Goal: Task Accomplishment & Management: Use online tool/utility

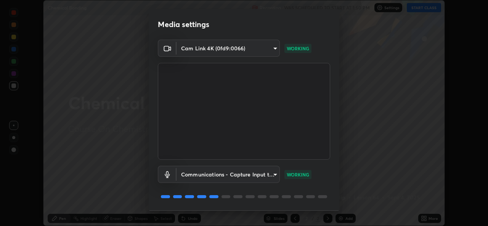
scroll to position [24, 0]
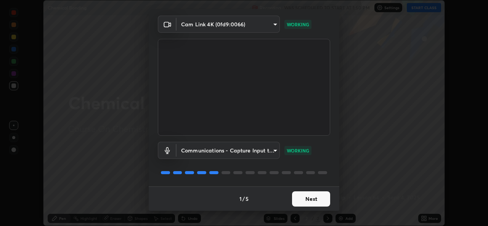
click at [310, 201] on button "Next" at bounding box center [311, 198] width 38 height 15
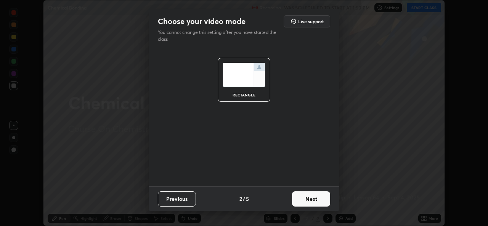
click at [314, 199] on button "Next" at bounding box center [311, 198] width 38 height 15
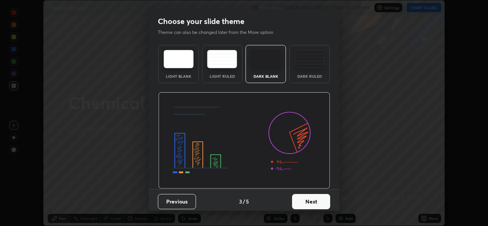
click at [314, 201] on button "Next" at bounding box center [311, 201] width 38 height 15
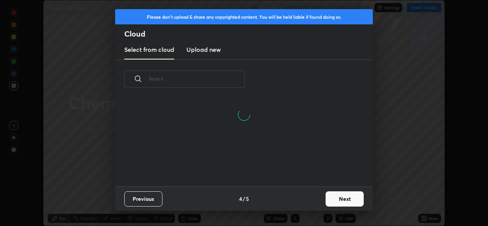
click at [345, 199] on button "Next" at bounding box center [345, 198] width 38 height 15
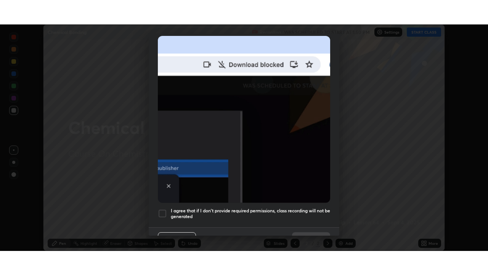
scroll to position [180, 0]
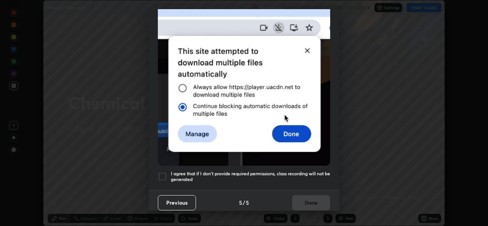
click at [165, 172] on div at bounding box center [162, 176] width 9 height 9
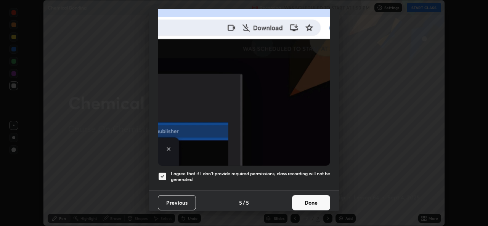
click at [313, 201] on button "Done" at bounding box center [311, 202] width 38 height 15
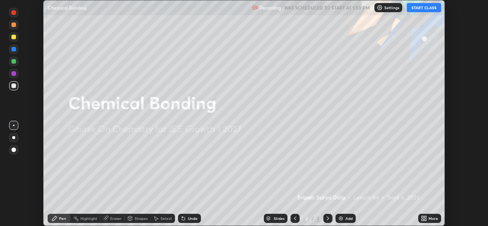
click at [424, 10] on button "START CLASS" at bounding box center [424, 7] width 34 height 9
click at [423, 217] on icon at bounding box center [423, 217] width 2 height 2
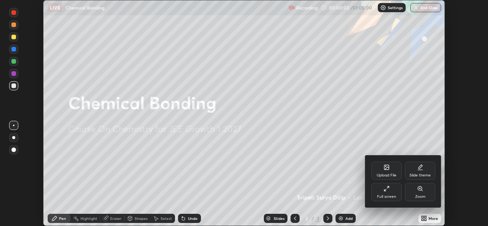
click at [416, 195] on div "Zoom" at bounding box center [420, 197] width 10 height 4
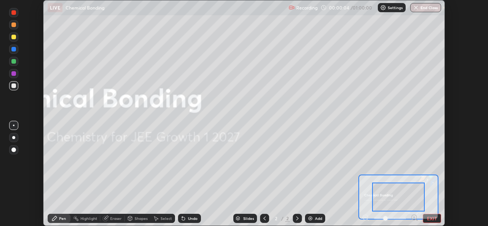
click at [432, 220] on button "EXIT" at bounding box center [432, 218] width 18 height 9
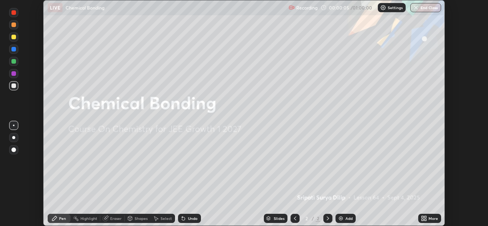
click at [342, 219] on img at bounding box center [341, 218] width 6 height 6
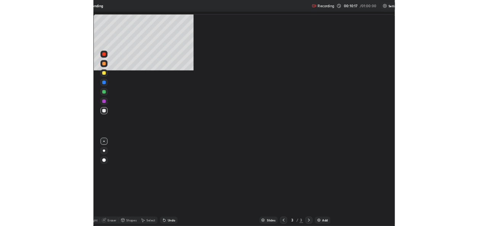
scroll to position [275, 488]
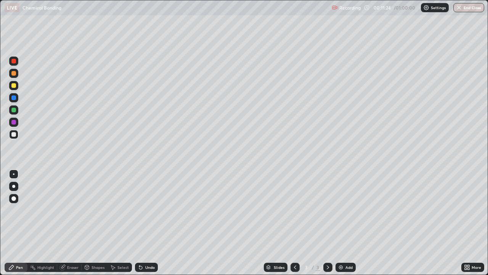
click at [14, 110] on div at bounding box center [13, 110] width 5 height 5
click at [14, 135] on div at bounding box center [13, 134] width 5 height 5
click at [16, 135] on div at bounding box center [13, 134] width 5 height 5
click at [140, 226] on icon at bounding box center [140, 267] width 3 height 3
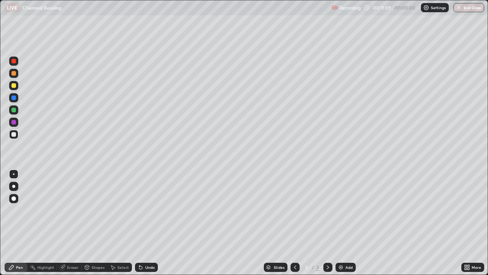
click at [140, 226] on icon at bounding box center [140, 267] width 3 height 3
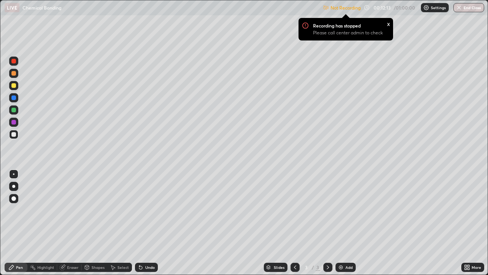
click at [187, 8] on div "LIVE Chemical Bonding" at bounding box center [162, 7] width 315 height 15
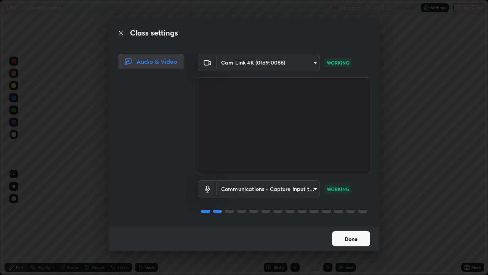
click at [354, 226] on button "Done" at bounding box center [351, 238] width 38 height 15
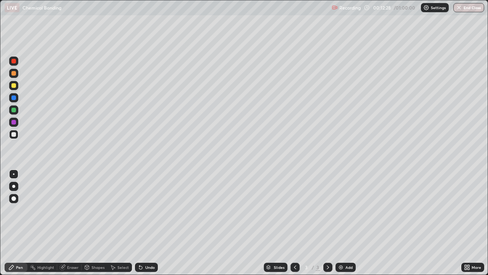
click at [14, 123] on div at bounding box center [13, 122] width 5 height 5
click at [139, 226] on icon at bounding box center [140, 267] width 3 height 3
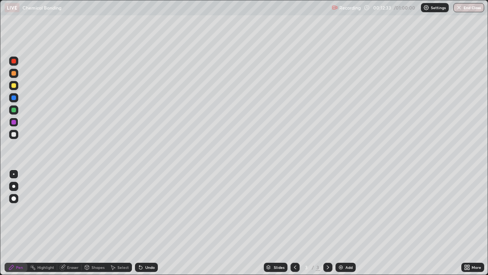
click at [139, 226] on icon at bounding box center [140, 267] width 3 height 3
click at [14, 135] on div at bounding box center [13, 134] width 5 height 5
click at [14, 112] on div at bounding box center [13, 110] width 5 height 5
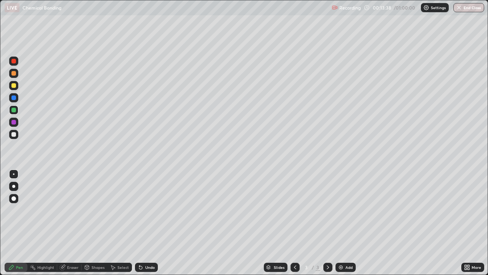
click at [139, 226] on icon at bounding box center [140, 267] width 3 height 3
click at [341, 226] on img at bounding box center [341, 267] width 6 height 6
click at [143, 226] on div "Undo" at bounding box center [146, 266] width 23 height 9
click at [14, 135] on div at bounding box center [13, 134] width 5 height 5
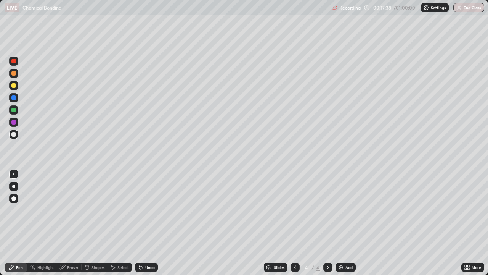
click at [292, 226] on div at bounding box center [295, 266] width 9 height 9
click at [327, 226] on icon at bounding box center [328, 267] width 6 height 6
click at [14, 124] on div at bounding box center [13, 122] width 5 height 5
click at [326, 226] on icon at bounding box center [328, 267] width 6 height 6
click at [340, 226] on img at bounding box center [341, 267] width 6 height 6
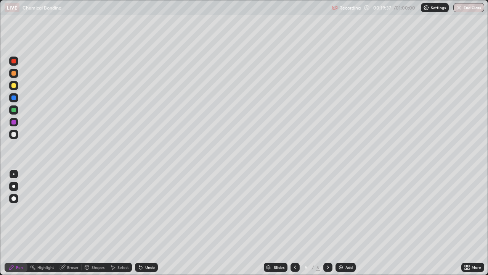
click at [14, 110] on div at bounding box center [13, 110] width 5 height 5
click at [14, 87] on div at bounding box center [13, 85] width 5 height 5
click at [14, 136] on div at bounding box center [13, 134] width 5 height 5
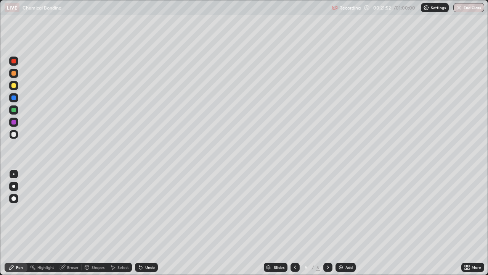
click at [14, 73] on div at bounding box center [13, 73] width 5 height 5
click at [341, 226] on img at bounding box center [341, 267] width 6 height 6
click at [14, 86] on div at bounding box center [13, 85] width 5 height 5
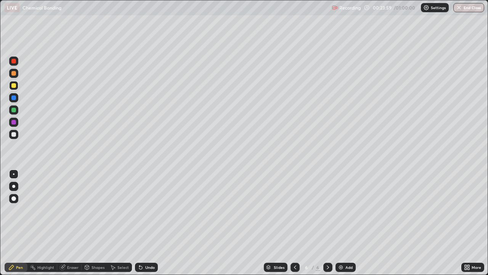
click at [139, 226] on icon at bounding box center [139, 265] width 1 height 1
click at [139, 226] on icon at bounding box center [140, 267] width 3 height 3
click at [13, 135] on div at bounding box center [13, 134] width 5 height 5
click at [13, 87] on div at bounding box center [13, 85] width 5 height 5
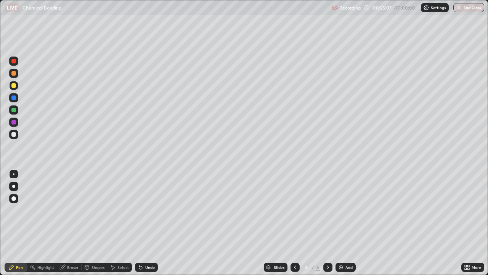
click at [13, 87] on div at bounding box center [13, 85] width 5 height 5
click at [62, 226] on icon at bounding box center [62, 267] width 5 height 5
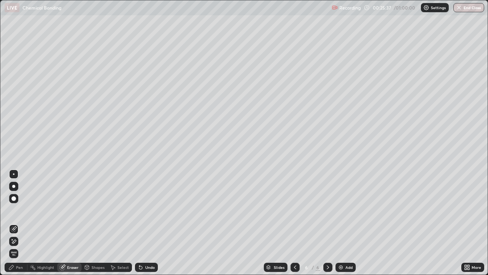
click at [18, 226] on div "Pen" at bounding box center [19, 267] width 7 height 4
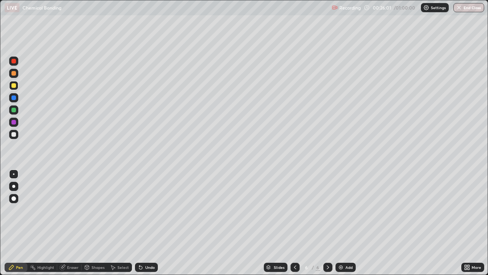
click at [14, 110] on div at bounding box center [13, 110] width 5 height 5
click at [14, 111] on div at bounding box center [13, 110] width 5 height 5
click at [16, 136] on div at bounding box center [13, 134] width 9 height 9
click at [15, 124] on div at bounding box center [13, 122] width 5 height 5
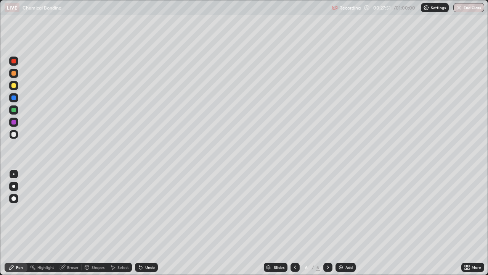
click at [15, 124] on div at bounding box center [13, 122] width 5 height 5
click at [14, 136] on div at bounding box center [13, 134] width 5 height 5
click at [410, 226] on div "Slides 6 / 6 Add" at bounding box center [310, 266] width 304 height 15
click at [327, 226] on icon at bounding box center [328, 267] width 2 height 4
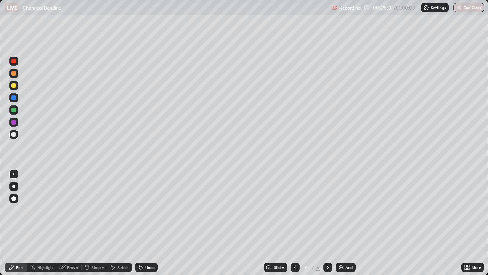
click at [341, 226] on img at bounding box center [341, 267] width 6 height 6
click at [14, 85] on div at bounding box center [13, 85] width 5 height 5
click at [14, 86] on div at bounding box center [13, 85] width 5 height 5
click at [16, 111] on div at bounding box center [13, 110] width 5 height 5
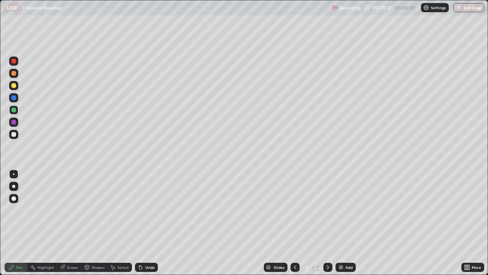
click at [141, 226] on icon at bounding box center [140, 267] width 3 height 3
click at [140, 226] on icon at bounding box center [140, 267] width 3 height 3
click at [139, 226] on icon at bounding box center [140, 267] width 3 height 3
click at [14, 101] on div at bounding box center [13, 97] width 9 height 9
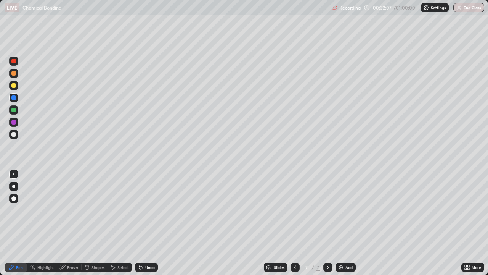
click at [140, 226] on icon at bounding box center [140, 267] width 3 height 3
click at [291, 226] on div at bounding box center [295, 266] width 9 height 9
click at [326, 226] on div at bounding box center [327, 266] width 9 height 9
click at [16, 137] on div at bounding box center [13, 134] width 9 height 9
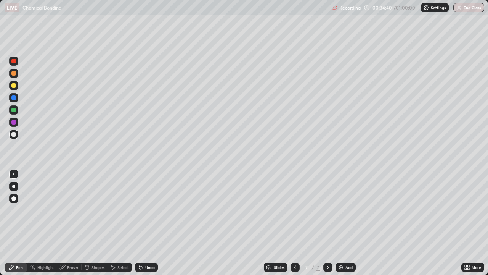
click at [16, 64] on div at bounding box center [13, 60] width 9 height 9
click at [15, 122] on div at bounding box center [13, 122] width 5 height 5
click at [341, 226] on img at bounding box center [341, 267] width 6 height 6
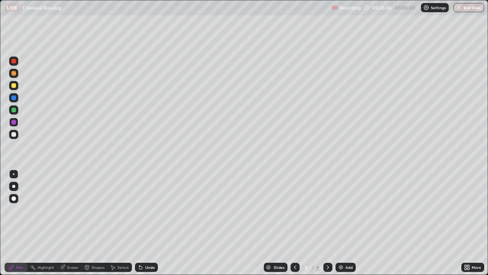
click at [293, 226] on icon at bounding box center [295, 267] width 6 height 6
click at [327, 226] on icon at bounding box center [328, 267] width 6 height 6
click at [14, 136] on div at bounding box center [13, 134] width 5 height 5
click at [13, 86] on div at bounding box center [13, 85] width 5 height 5
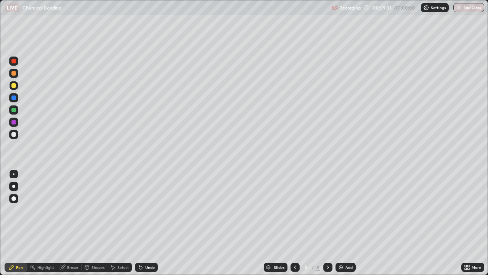
click at [13, 86] on div at bounding box center [13, 85] width 5 height 5
click at [294, 226] on icon at bounding box center [295, 267] width 2 height 4
click at [323, 226] on div at bounding box center [327, 266] width 9 height 9
click at [339, 226] on img at bounding box center [341, 267] width 6 height 6
click at [15, 74] on div at bounding box center [13, 73] width 5 height 5
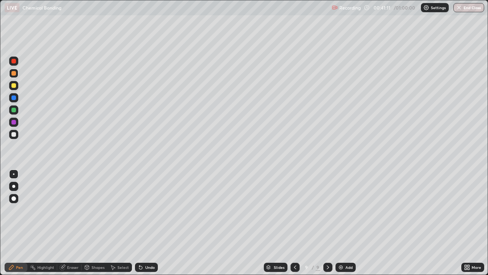
click at [15, 74] on div at bounding box center [13, 73] width 5 height 5
click at [140, 226] on icon at bounding box center [140, 267] width 3 height 3
click at [142, 226] on icon at bounding box center [141, 267] width 6 height 6
click at [142, 226] on div "Undo" at bounding box center [146, 266] width 23 height 9
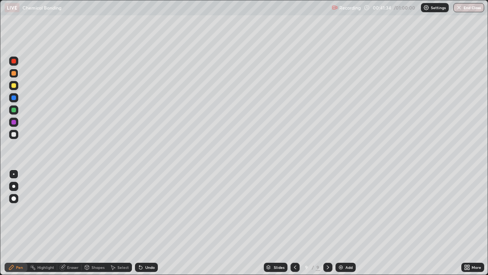
click at [142, 226] on div "Undo" at bounding box center [146, 266] width 23 height 9
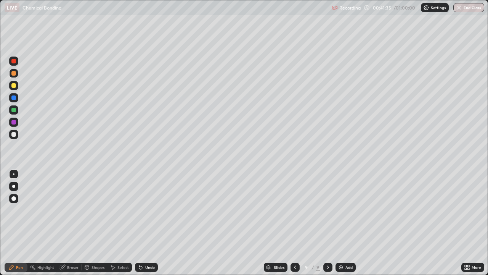
click at [141, 226] on icon at bounding box center [141, 267] width 6 height 6
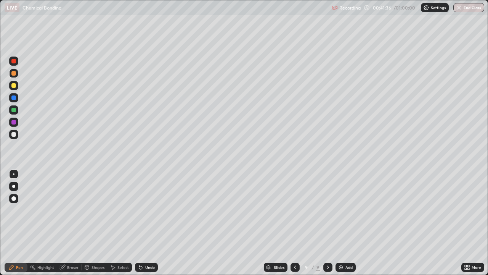
click at [141, 226] on icon at bounding box center [141, 267] width 6 height 6
click at [140, 226] on div "Undo" at bounding box center [146, 266] width 23 height 9
click at [16, 112] on div at bounding box center [13, 109] width 9 height 9
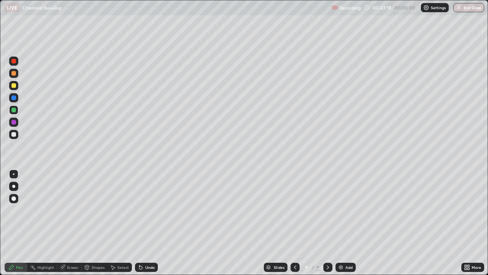
click at [139, 226] on icon at bounding box center [139, 265] width 1 height 1
click at [140, 226] on icon at bounding box center [140, 267] width 3 height 3
click at [143, 226] on div "Undo" at bounding box center [146, 266] width 23 height 9
click at [144, 226] on div "Undo" at bounding box center [146, 266] width 23 height 9
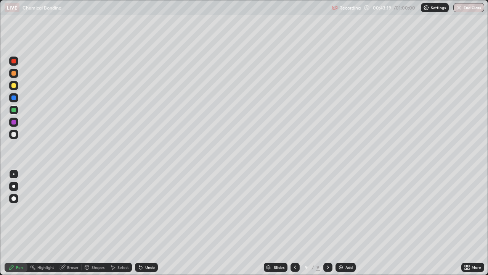
click at [144, 226] on div "Undo" at bounding box center [146, 266] width 23 height 9
click at [146, 226] on div "Undo" at bounding box center [150, 267] width 10 height 4
click at [146, 226] on div "Undo" at bounding box center [146, 266] width 23 height 9
click at [340, 226] on img at bounding box center [341, 267] width 6 height 6
click at [14, 135] on div at bounding box center [13, 134] width 5 height 5
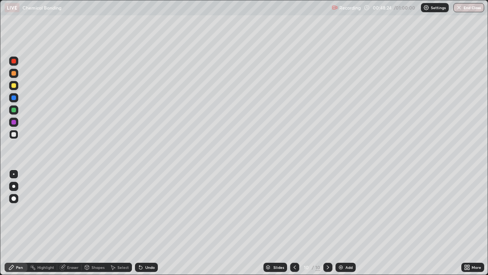
click at [14, 61] on div at bounding box center [13, 61] width 5 height 5
click at [140, 226] on icon at bounding box center [140, 267] width 3 height 3
click at [14, 88] on div at bounding box center [13, 85] width 9 height 9
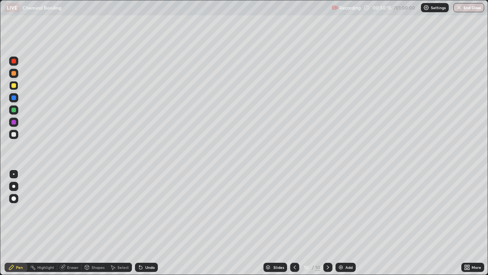
click at [14, 135] on div at bounding box center [13, 134] width 5 height 5
click at [14, 111] on div at bounding box center [13, 110] width 5 height 5
click at [139, 226] on icon at bounding box center [140, 267] width 3 height 3
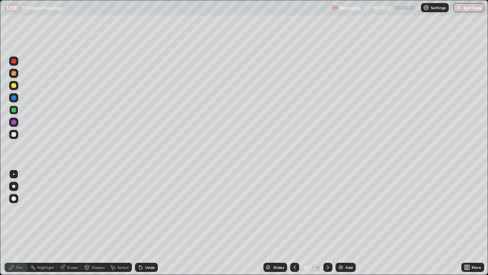
click at [139, 226] on icon at bounding box center [140, 267] width 3 height 3
click at [15, 137] on div at bounding box center [13, 134] width 9 height 9
click at [293, 226] on icon at bounding box center [295, 267] width 6 height 6
click at [295, 226] on icon at bounding box center [295, 267] width 6 height 6
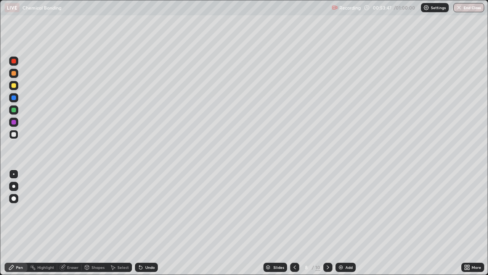
click at [295, 226] on icon at bounding box center [295, 267] width 6 height 6
click at [294, 226] on icon at bounding box center [295, 267] width 6 height 6
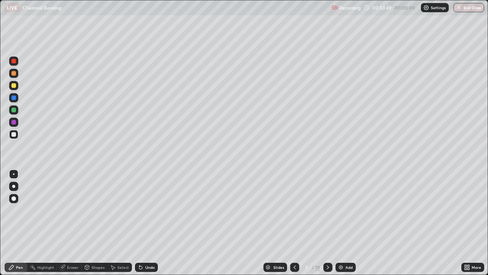
click at [295, 226] on icon at bounding box center [295, 267] width 6 height 6
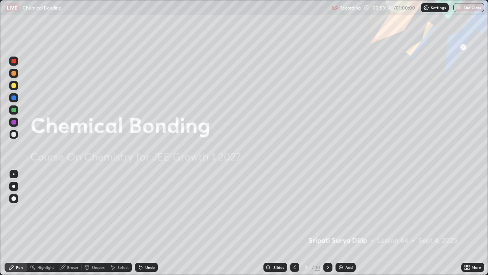
click at [327, 226] on icon at bounding box center [328, 267] width 6 height 6
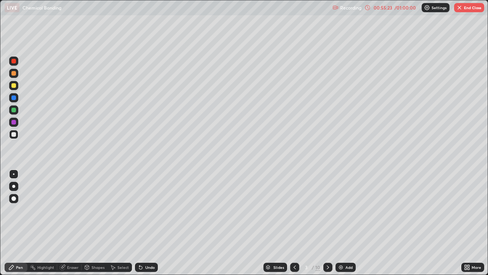
click at [328, 226] on icon at bounding box center [328, 267] width 2 height 4
click at [327, 226] on icon at bounding box center [328, 267] width 6 height 6
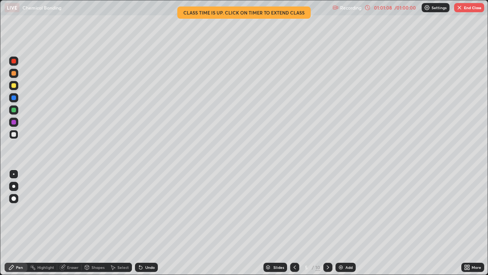
click at [327, 226] on icon at bounding box center [328, 267] width 6 height 6
click at [327, 226] on icon at bounding box center [328, 267] width 2 height 4
click at [328, 226] on icon at bounding box center [328, 267] width 6 height 6
click at [326, 226] on icon at bounding box center [328, 267] width 6 height 6
click at [327, 226] on icon at bounding box center [328, 267] width 2 height 4
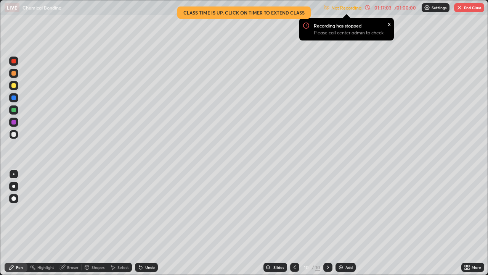
click at [294, 226] on icon at bounding box center [295, 267] width 6 height 6
click at [297, 226] on icon at bounding box center [295, 267] width 6 height 6
click at [328, 226] on icon at bounding box center [328, 267] width 6 height 6
click at [326, 226] on icon at bounding box center [328, 267] width 6 height 6
click at [294, 226] on icon at bounding box center [295, 267] width 6 height 6
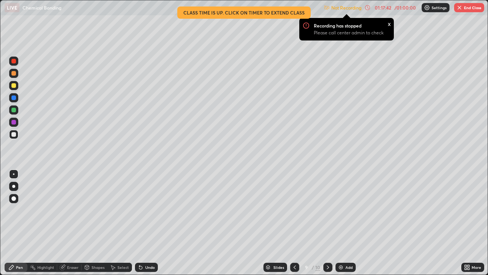
click at [294, 226] on icon at bounding box center [295, 267] width 6 height 6
click at [468, 10] on button "End Class" at bounding box center [469, 7] width 30 height 9
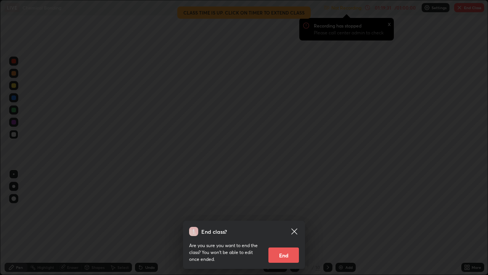
click at [287, 226] on button "End" at bounding box center [284, 254] width 31 height 15
click at [287, 226] on div at bounding box center [244, 137] width 488 height 275
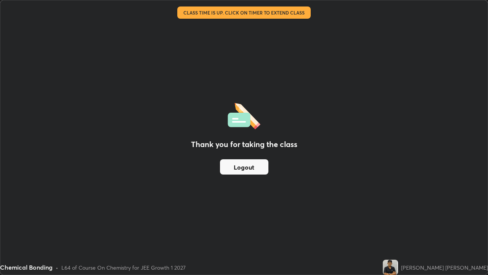
click at [244, 168] on button "Logout" at bounding box center [244, 166] width 48 height 15
click at [246, 167] on button "Logout" at bounding box center [244, 166] width 48 height 15
